Goal: Information Seeking & Learning: Learn about a topic

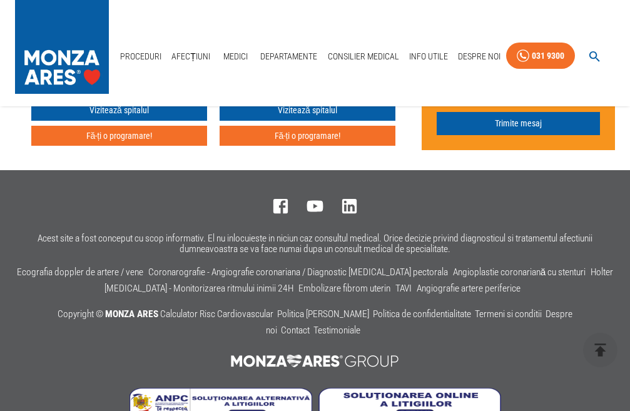
scroll to position [3620, 0]
